Goal: Information Seeking & Learning: Learn about a topic

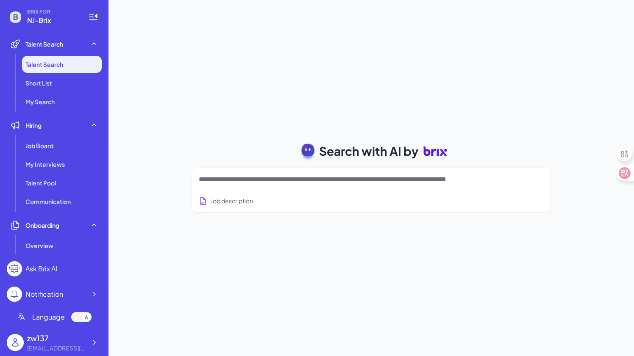
click at [267, 180] on textarea at bounding box center [361, 180] width 324 height 10
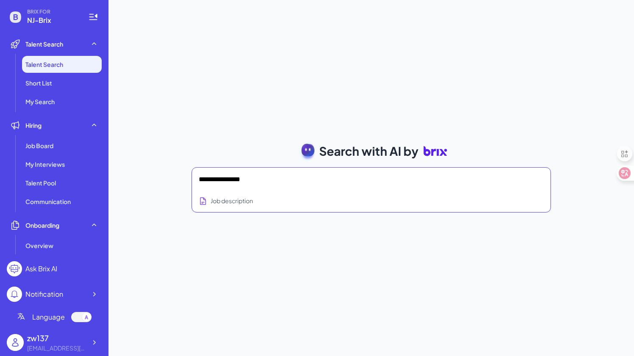
type textarea "**********"
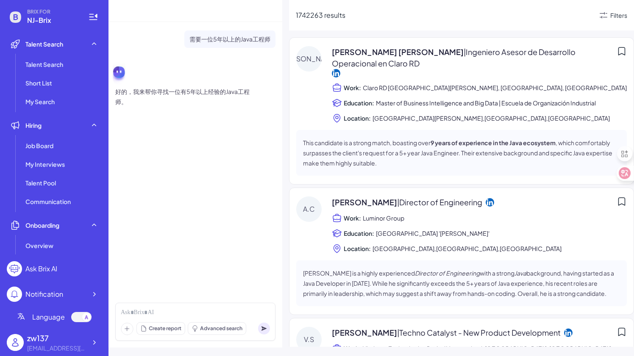
click at [608, 15] on icon at bounding box center [603, 15] width 10 height 10
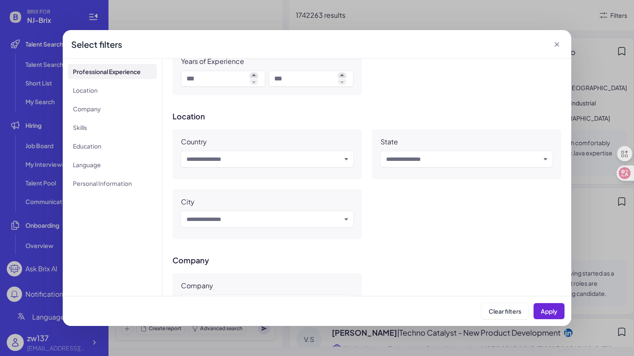
scroll to position [203, 0]
click at [94, 91] on li "Location" at bounding box center [112, 90] width 89 height 15
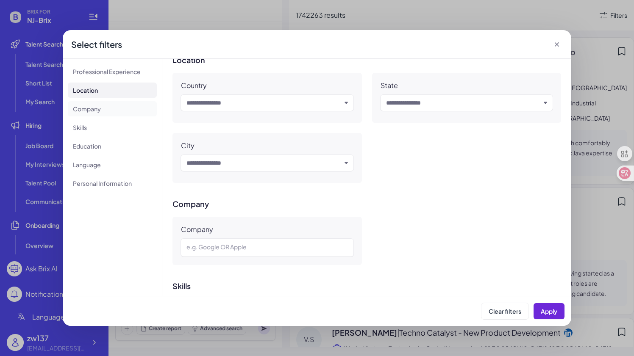
click at [94, 106] on li "Company" at bounding box center [112, 108] width 89 height 15
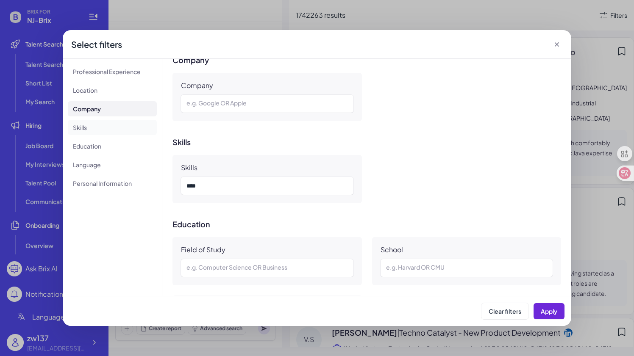
click at [89, 134] on li "Skills" at bounding box center [112, 127] width 89 height 15
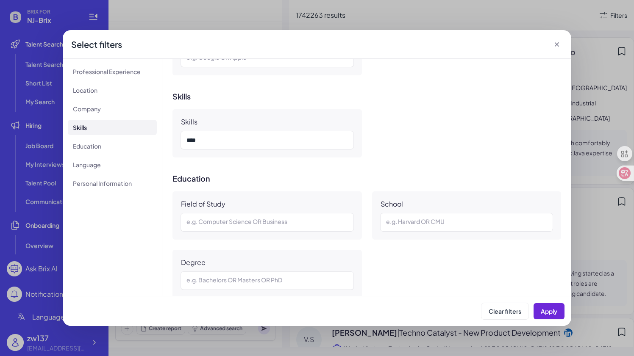
scroll to position [484, 0]
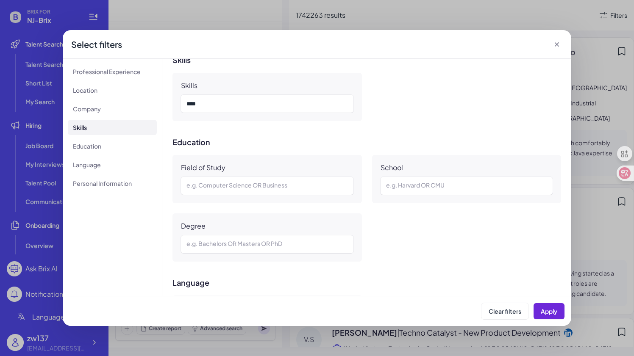
click at [87, 155] on ul "Professional Experience Location Company Skills Education Language Personal Inf…" at bounding box center [112, 127] width 89 height 127
click at [92, 147] on li "Education" at bounding box center [112, 146] width 89 height 15
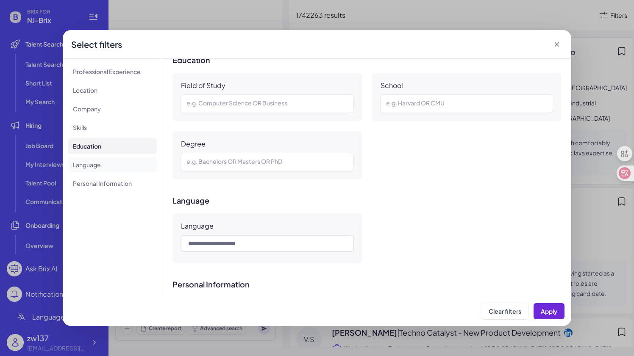
click at [91, 165] on li "Language" at bounding box center [112, 164] width 89 height 15
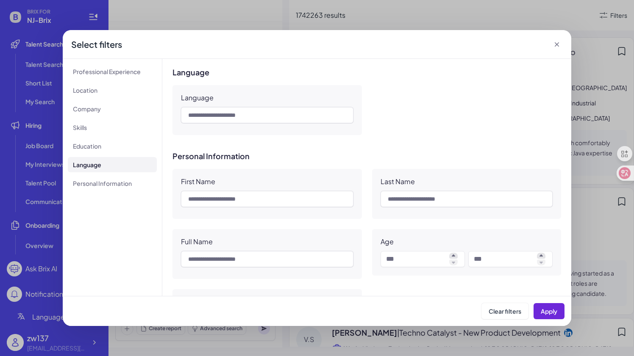
scroll to position [707, 0]
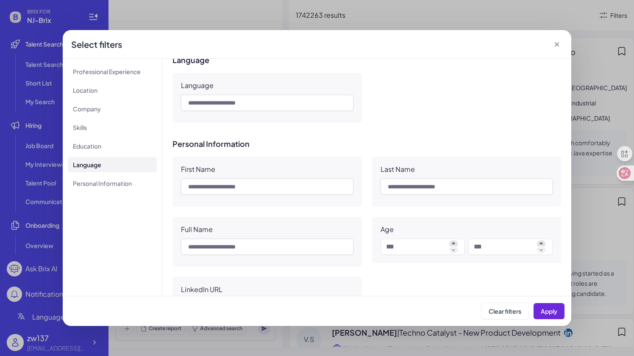
click at [559, 43] on icon at bounding box center [556, 44] width 8 height 8
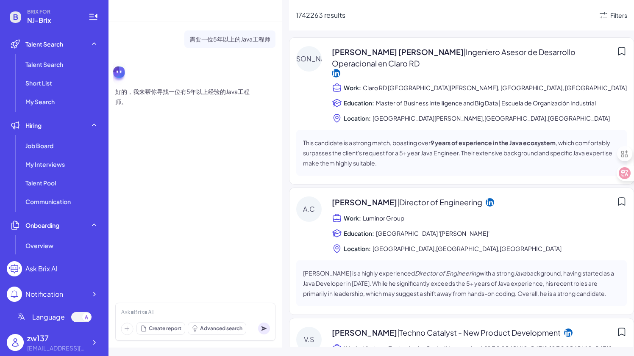
click at [161, 306] on div "Create report Advanced search" at bounding box center [195, 322] width 160 height 38
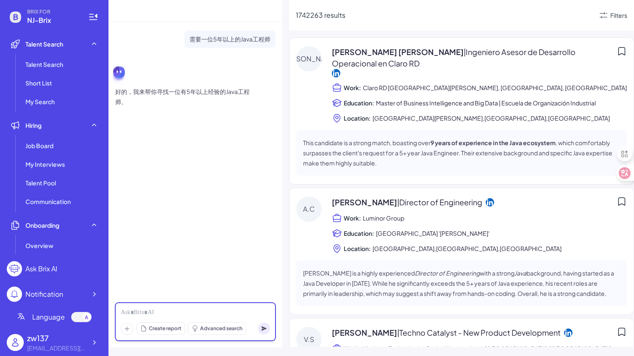
click at [149, 313] on div at bounding box center [195, 312] width 149 height 9
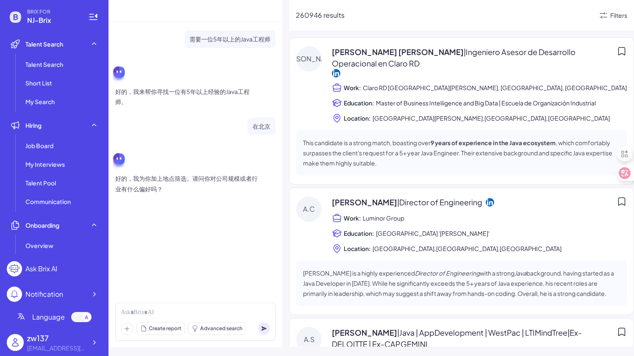
click at [609, 18] on div "Filters" at bounding box center [612, 15] width 29 height 10
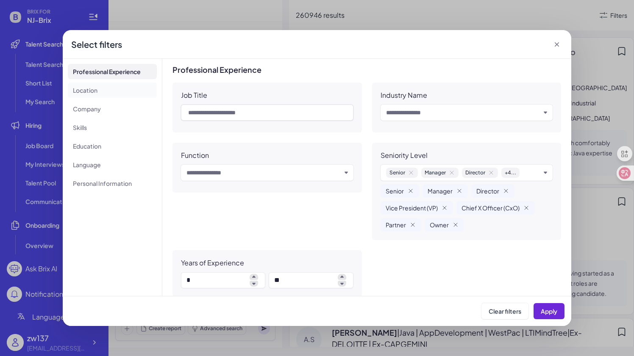
click at [86, 87] on li "Location" at bounding box center [112, 90] width 89 height 15
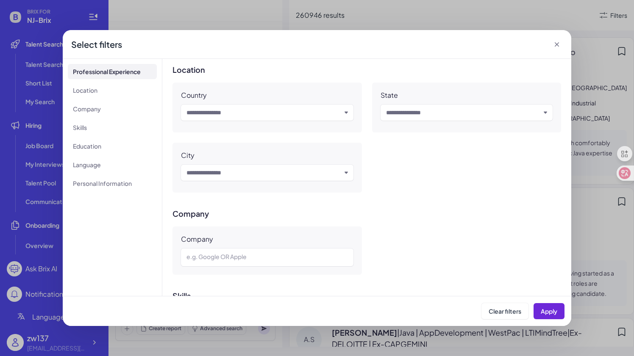
scroll to position [266, 0]
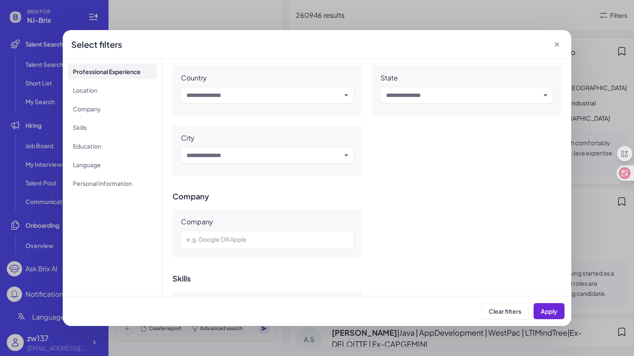
click at [556, 44] on icon at bounding box center [556, 44] width 8 height 8
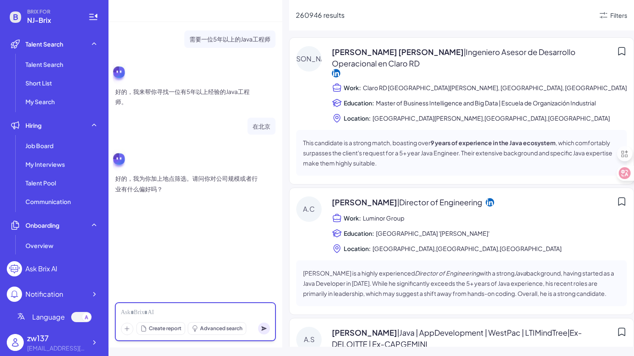
click at [157, 313] on div at bounding box center [195, 312] width 149 height 9
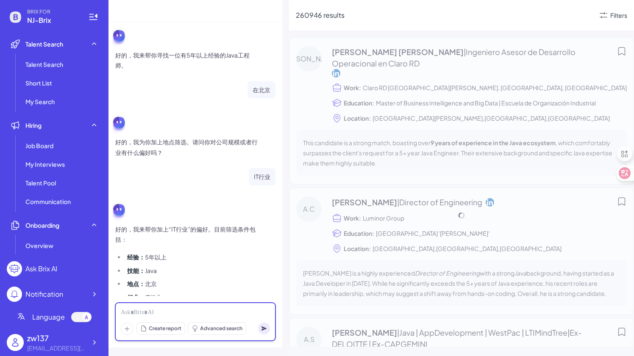
scroll to position [61, 0]
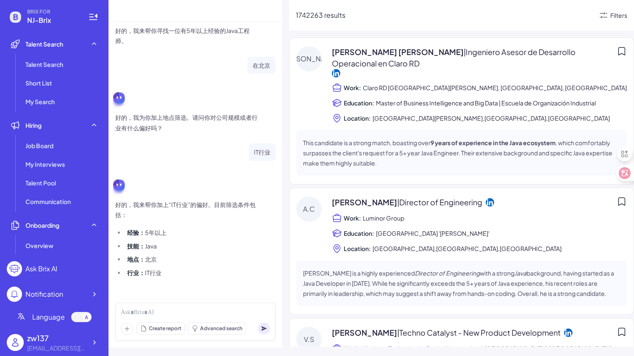
click at [607, 18] on icon at bounding box center [603, 15] width 10 height 10
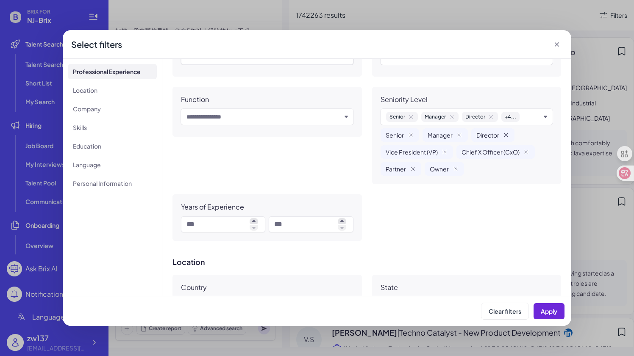
scroll to position [69, 0]
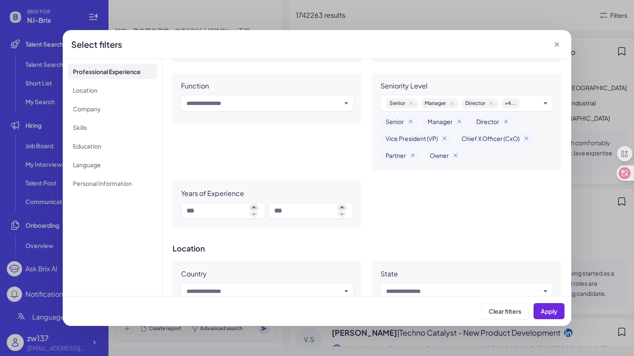
click at [556, 43] on icon at bounding box center [556, 44] width 8 height 8
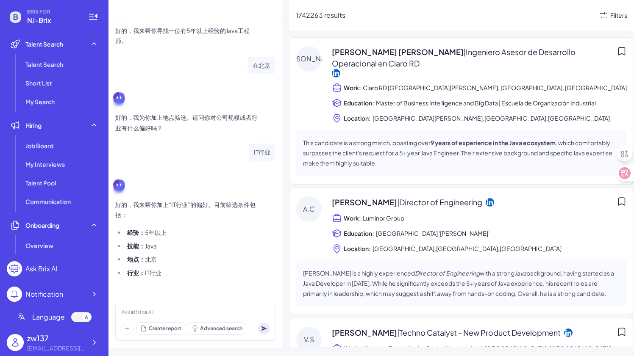
click at [607, 16] on icon at bounding box center [603, 15] width 10 height 10
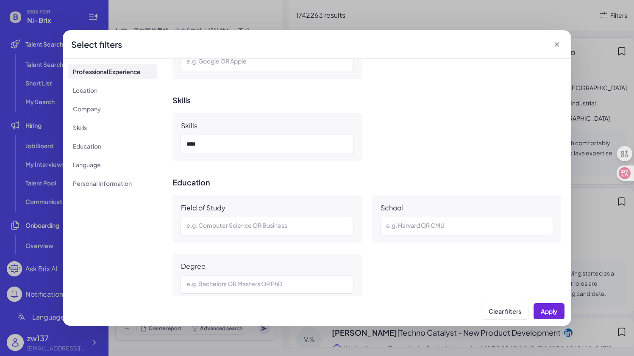
scroll to position [437, 0]
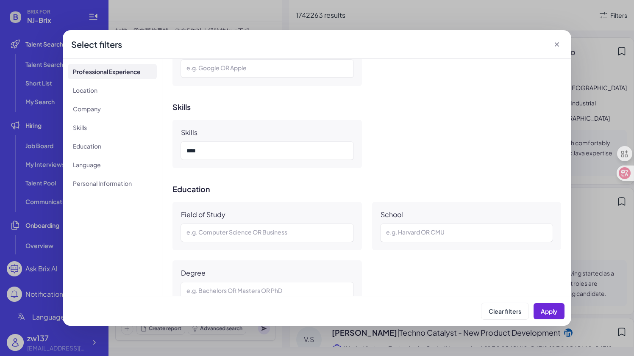
click at [555, 43] on icon at bounding box center [556, 44] width 4 height 4
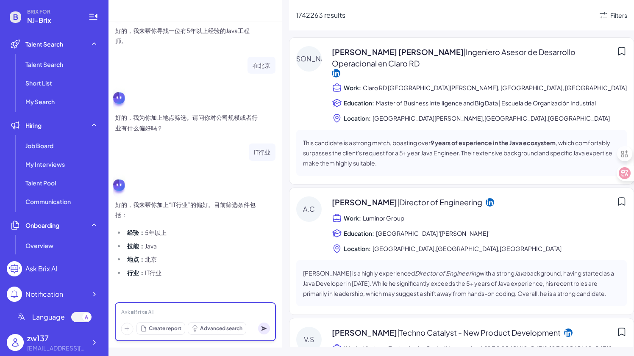
click at [138, 313] on div at bounding box center [195, 312] width 149 height 9
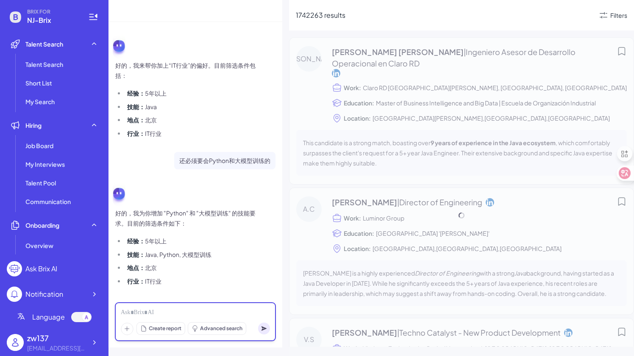
scroll to position [209, 0]
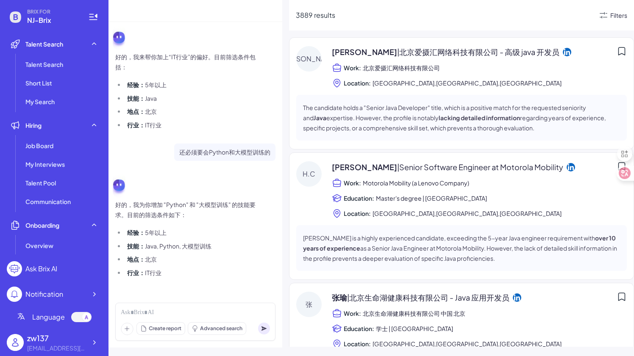
click at [616, 16] on div "Filters" at bounding box center [618, 15] width 17 height 9
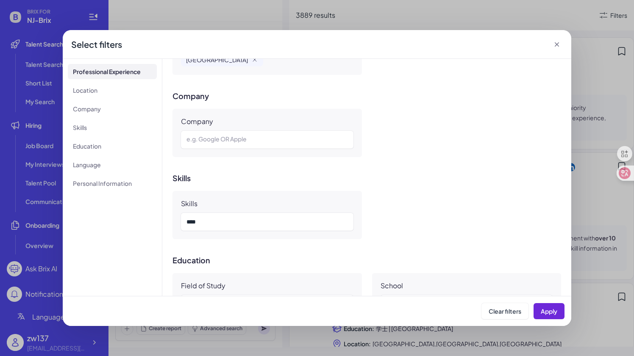
scroll to position [331, 0]
click at [557, 45] on icon at bounding box center [556, 44] width 8 height 8
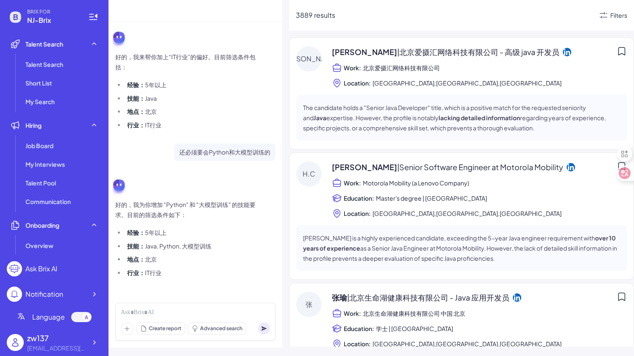
click at [600, 16] on icon at bounding box center [603, 15] width 10 height 10
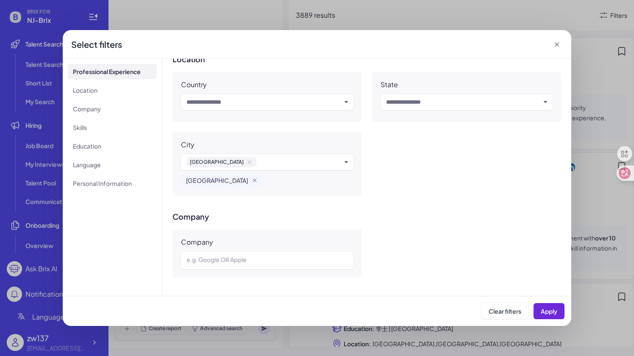
scroll to position [221, 0]
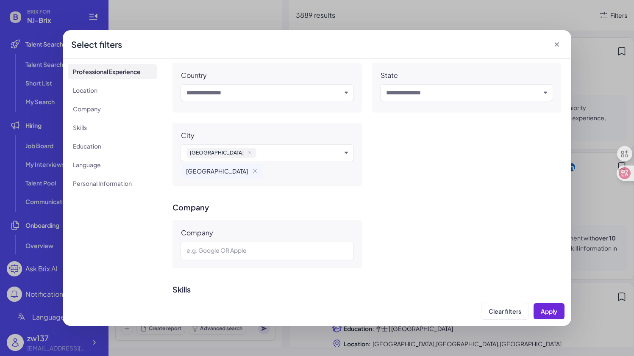
click at [558, 43] on icon at bounding box center [556, 44] width 8 height 8
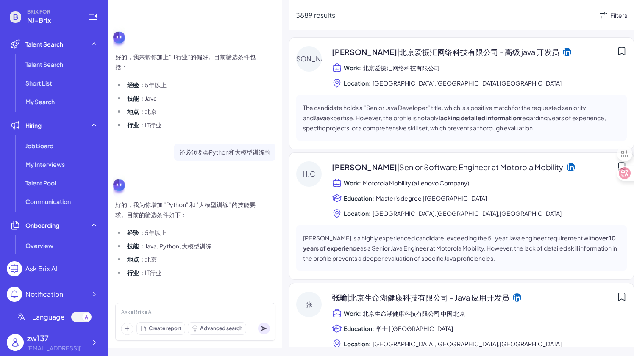
click at [616, 16] on div "Filters" at bounding box center [618, 15] width 17 height 9
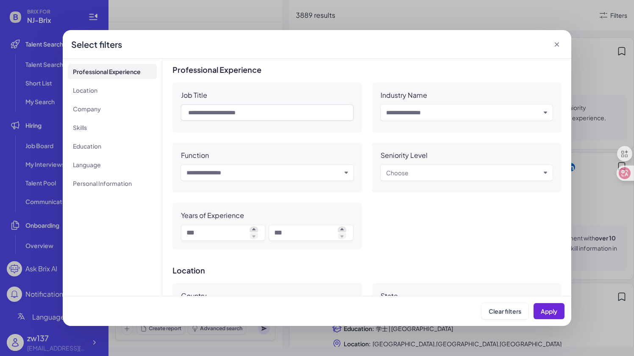
click at [554, 43] on icon at bounding box center [556, 44] width 4 height 4
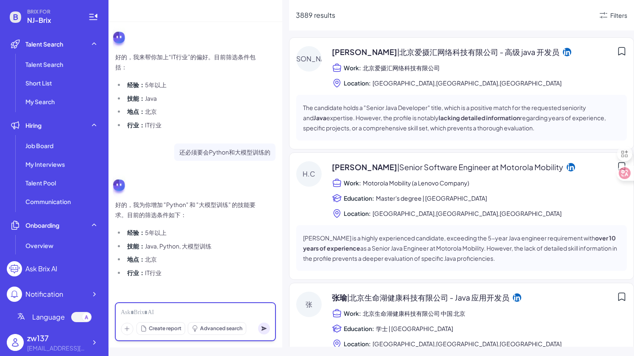
click at [188, 313] on div at bounding box center [195, 312] width 149 height 9
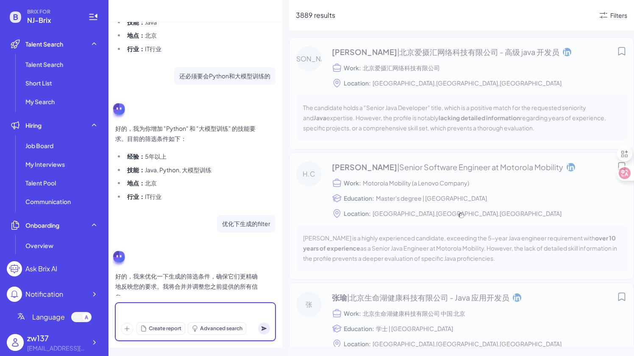
scroll to position [306, 0]
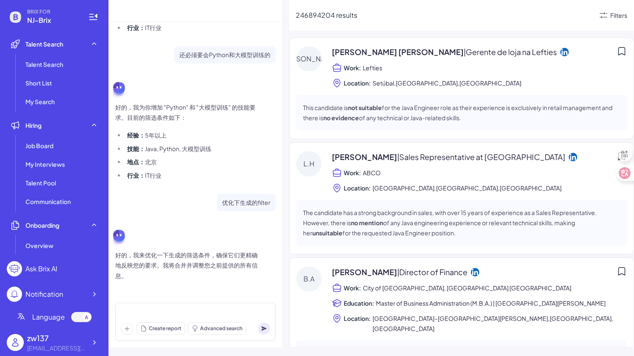
click at [560, 53] on icon at bounding box center [564, 51] width 8 height 8
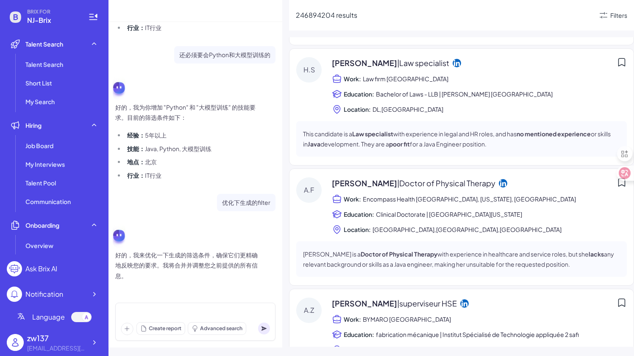
scroll to position [649, 0]
